Goal: Transaction & Acquisition: Book appointment/travel/reservation

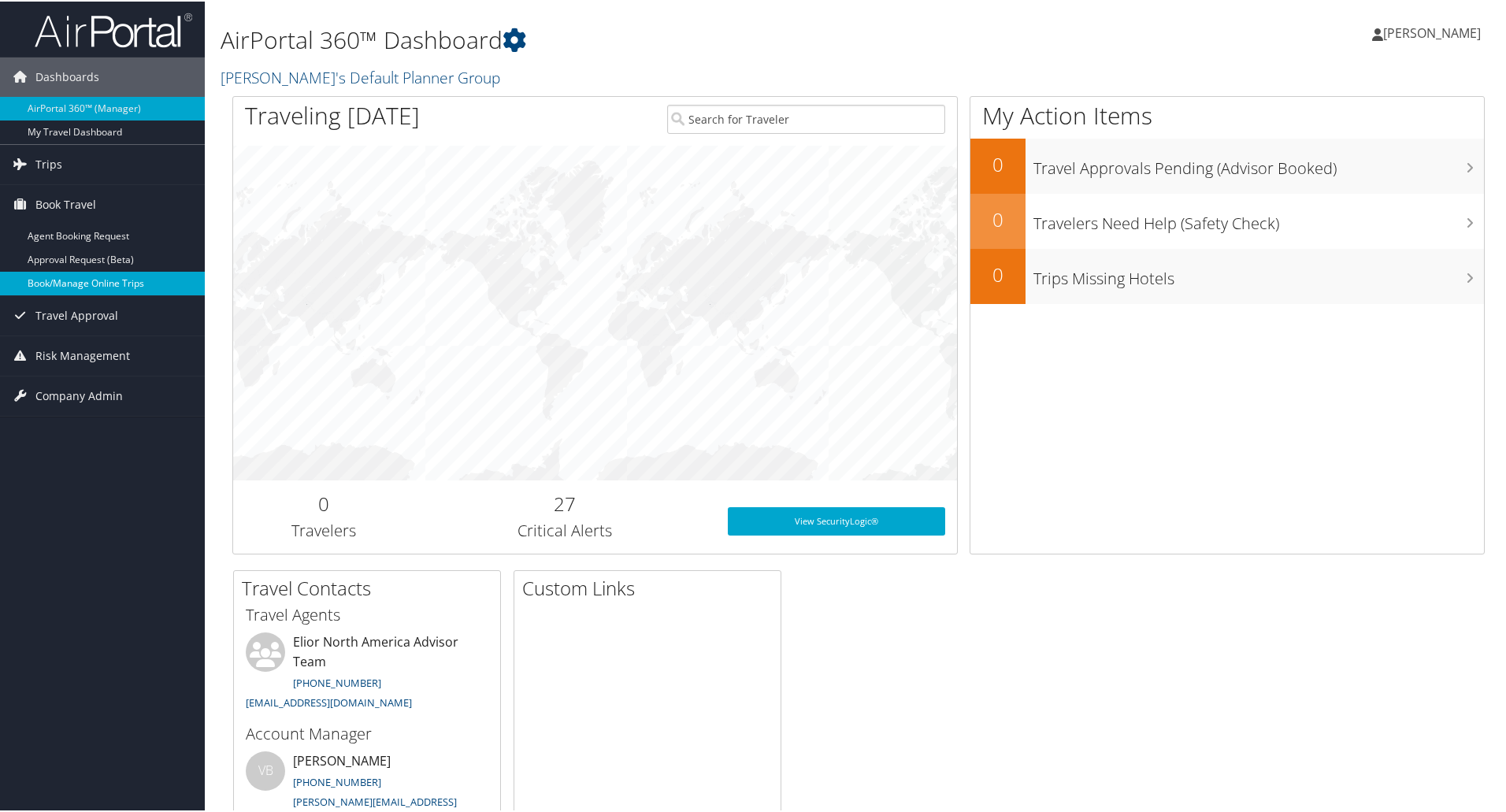
click at [84, 280] on link "Book/Manage Online Trips" at bounding box center [102, 282] width 204 height 23
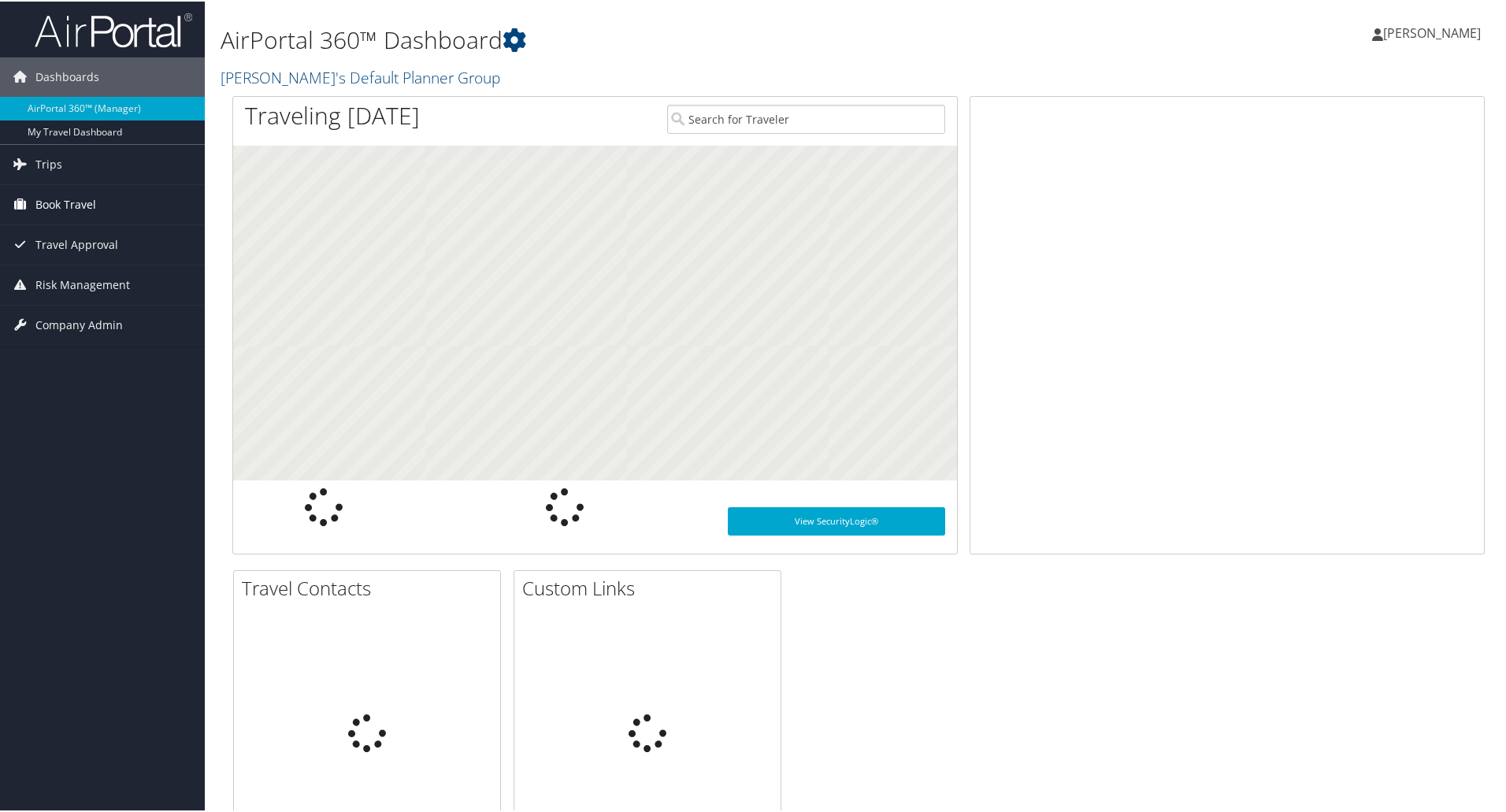
click at [89, 196] on span "Book Travel" at bounding box center [65, 203] width 60 height 40
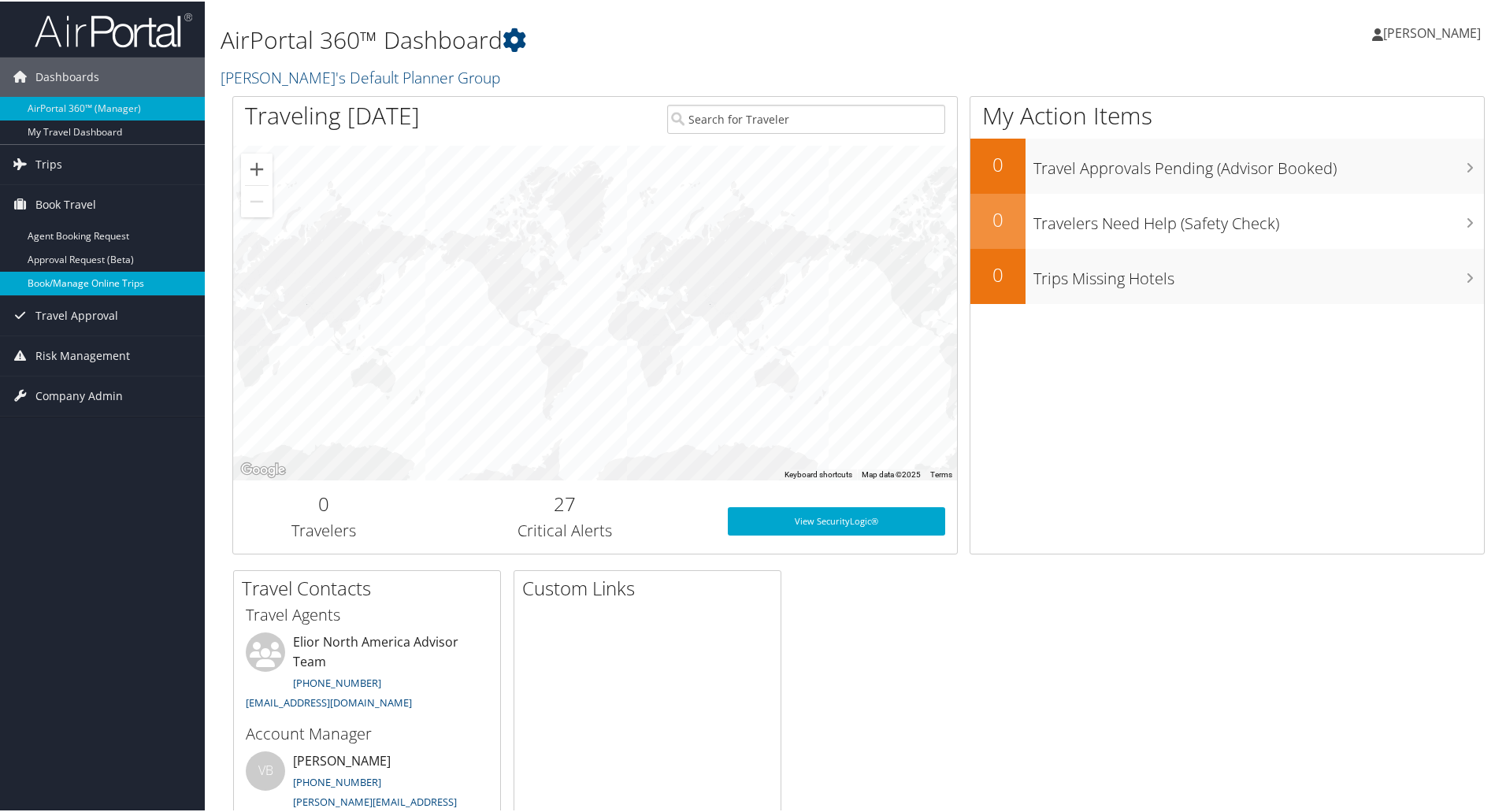
click at [100, 279] on link "Book/Manage Online Trips" at bounding box center [102, 282] width 204 height 23
